Goal: Information Seeking & Learning: Learn about a topic

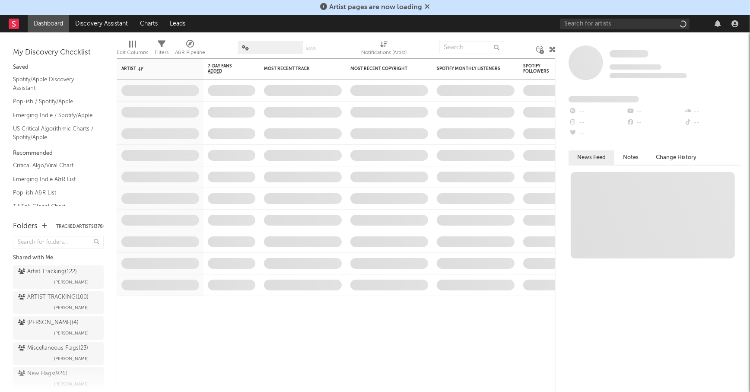
select select "recorded_music"
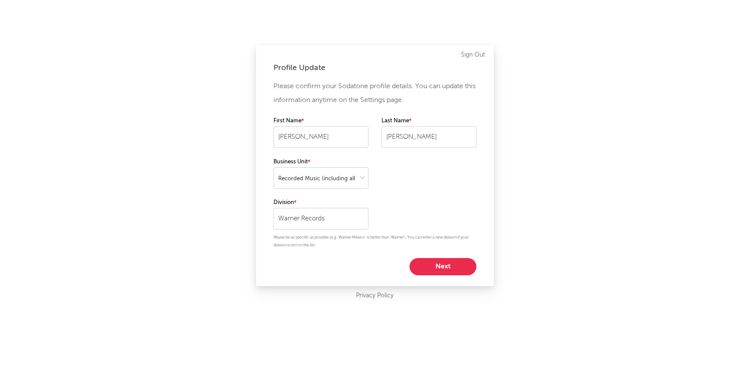
click at [442, 268] on button "Next" at bounding box center [443, 266] width 67 height 17
select select "manager"
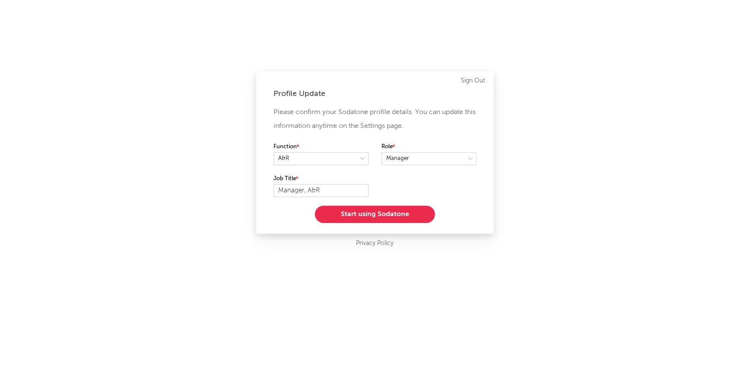
click at [398, 219] on button "Start using Sodatone" at bounding box center [375, 214] width 120 height 17
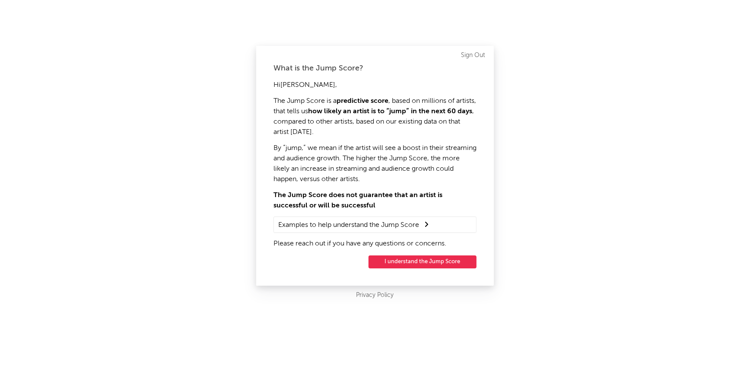
click at [420, 256] on button "I understand the Jump Score" at bounding box center [423, 261] width 108 height 13
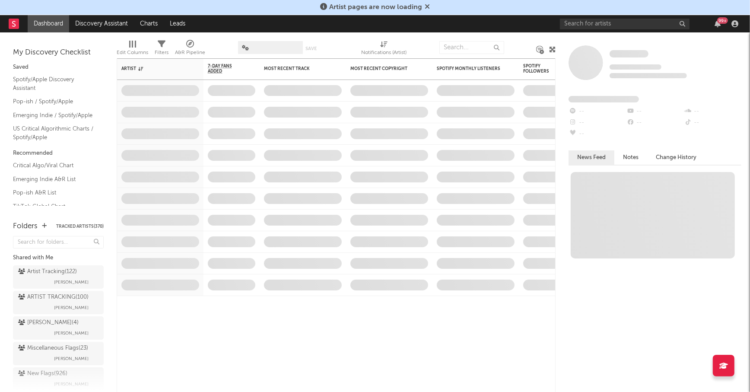
click at [589, 9] on div "Artist pages are now loading" at bounding box center [375, 7] width 750 height 15
click at [589, 23] on input "text" at bounding box center [625, 24] width 130 height 11
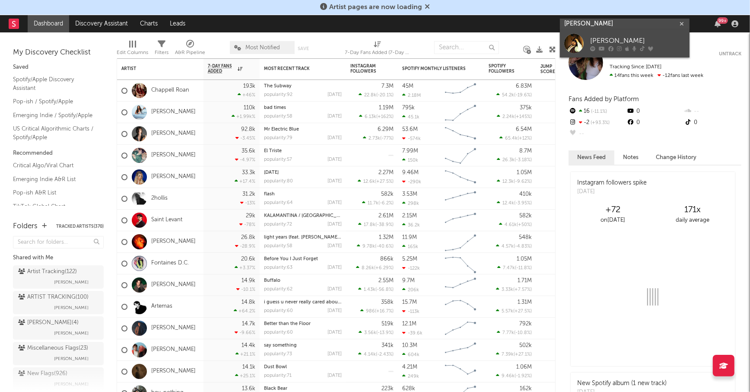
type input "[PERSON_NAME]"
click at [620, 34] on link "[PERSON_NAME]" at bounding box center [625, 43] width 130 height 28
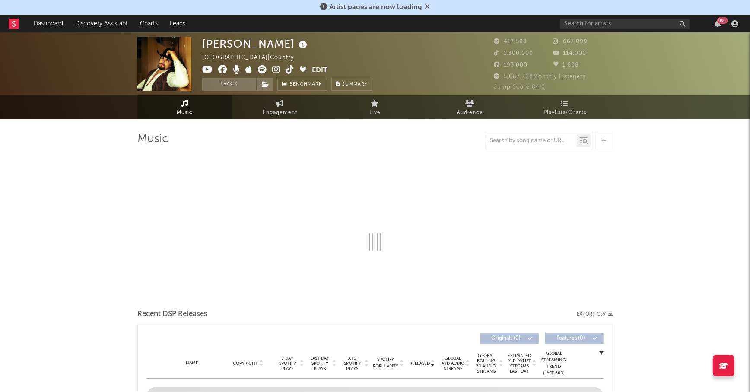
select select "6m"
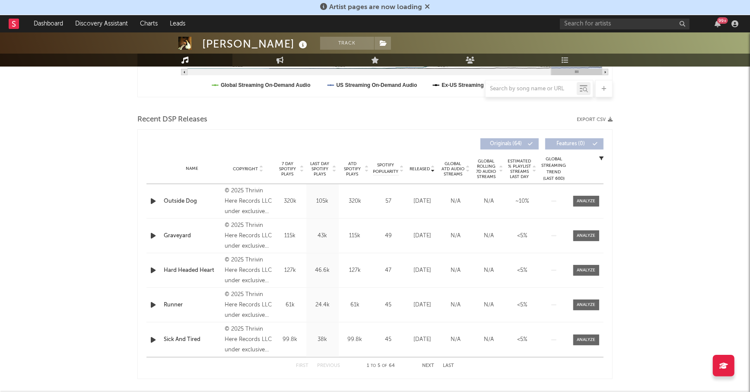
scroll to position [262, 0]
click at [312, 169] on span "Last Day Spotify Plays" at bounding box center [320, 170] width 23 height 16
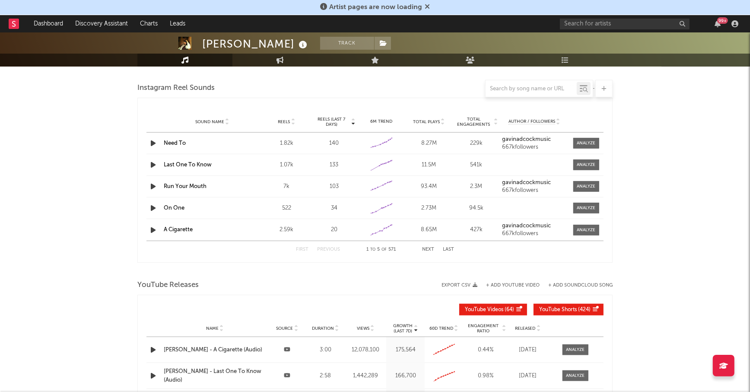
scroll to position [789, 0]
